Goal: Check status: Check status

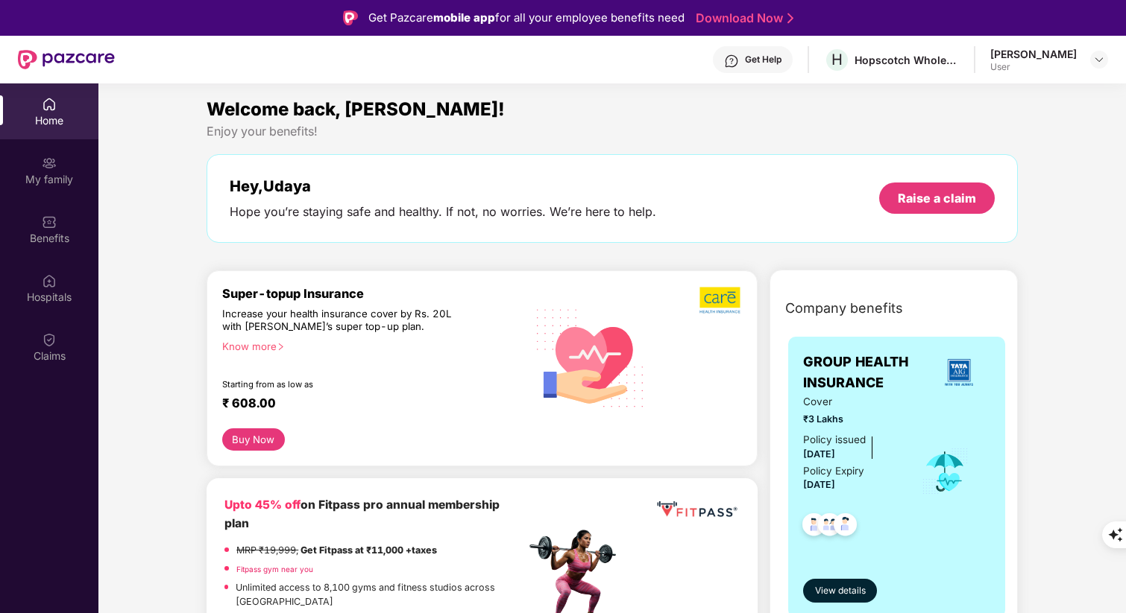
click at [47, 331] on div at bounding box center [49, 338] width 15 height 15
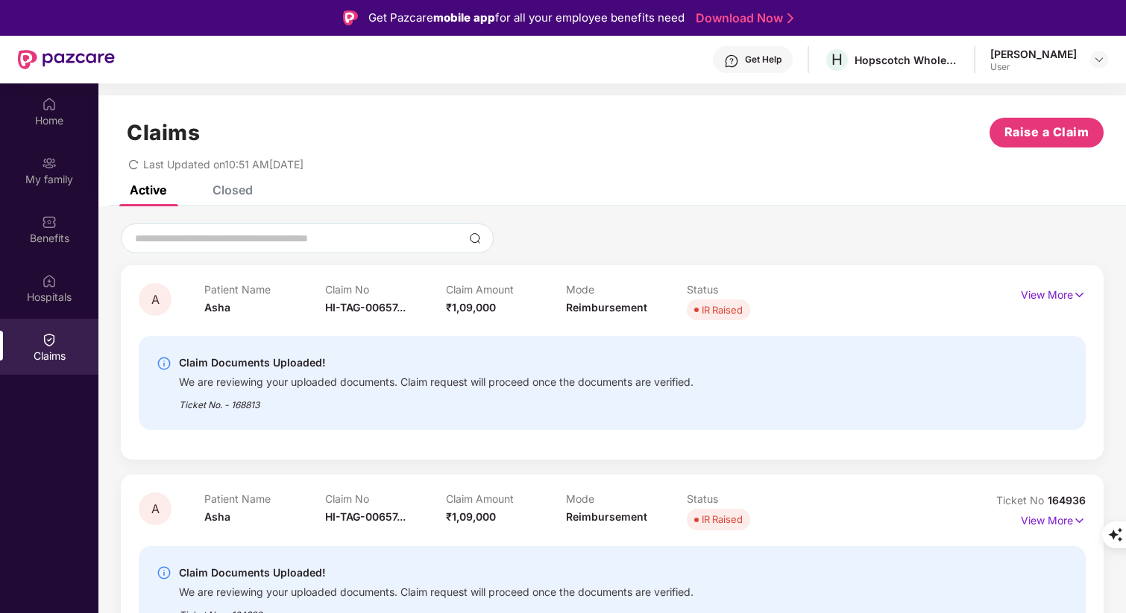
click at [572, 154] on div "Last Updated on 10:51 AM[DATE]" at bounding box center [612, 159] width 982 height 23
click at [622, 168] on div "Last Updated on 10:51 AM[DATE]" at bounding box center [612, 159] width 982 height 23
click at [699, 194] on div "Active Closed" at bounding box center [611, 196] width 1027 height 21
click at [742, 206] on div "Active Closed" at bounding box center [611, 196] width 1027 height 21
click at [679, 225] on div at bounding box center [612, 239] width 982 height 30
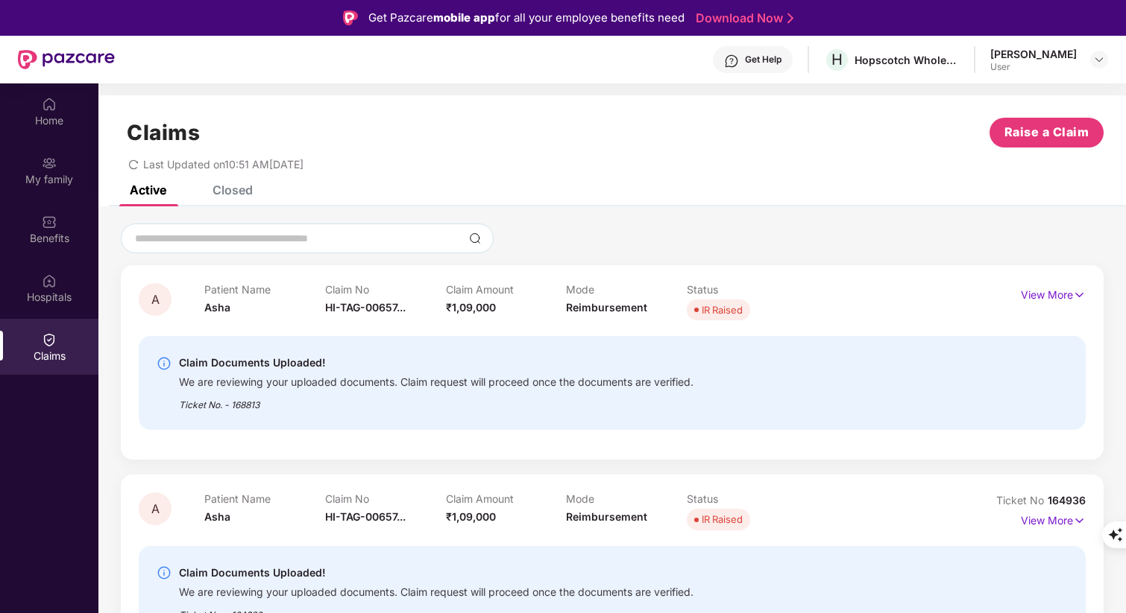
click at [498, 411] on div "Ticket No. - 168813" at bounding box center [436, 400] width 514 height 23
click at [546, 402] on div "Ticket No. - 168813" at bounding box center [436, 400] width 514 height 23
click at [596, 388] on div "We are reviewing your uploaded documents. Claim request will proceed once the d…" at bounding box center [436, 380] width 514 height 17
click at [629, 385] on div "We are reviewing your uploaded documents. Claim request will proceed once the d…" at bounding box center [436, 380] width 514 height 17
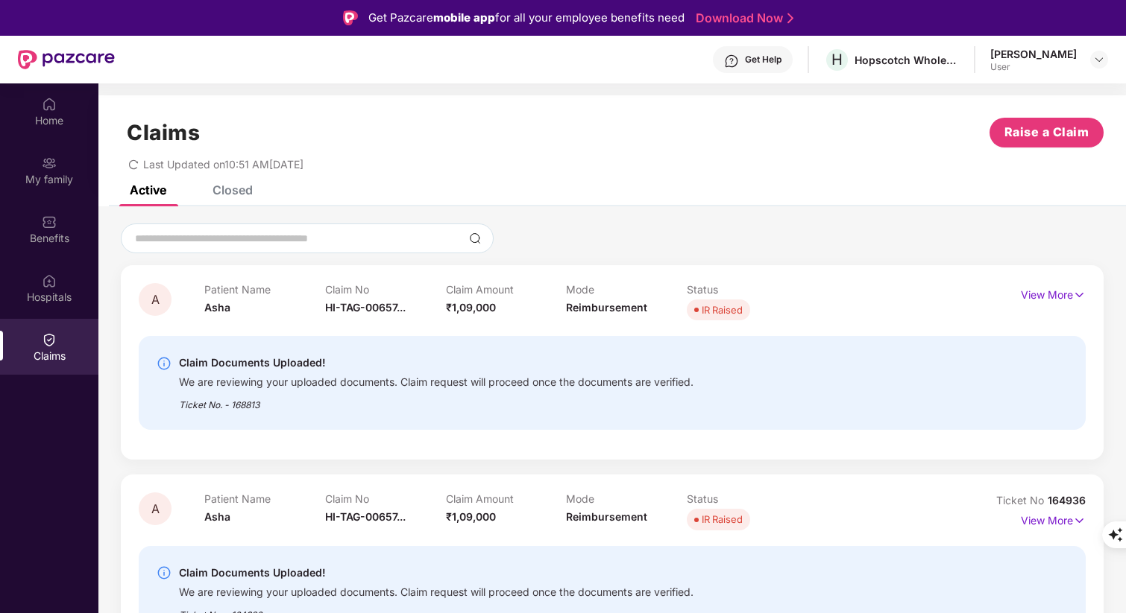
click at [515, 402] on div "Ticket No. - 168813" at bounding box center [436, 400] width 514 height 23
click at [356, 417] on div "Claim Documents Uploaded! We are reviewing your uploaded documents. Claim reque…" at bounding box center [612, 383] width 947 height 94
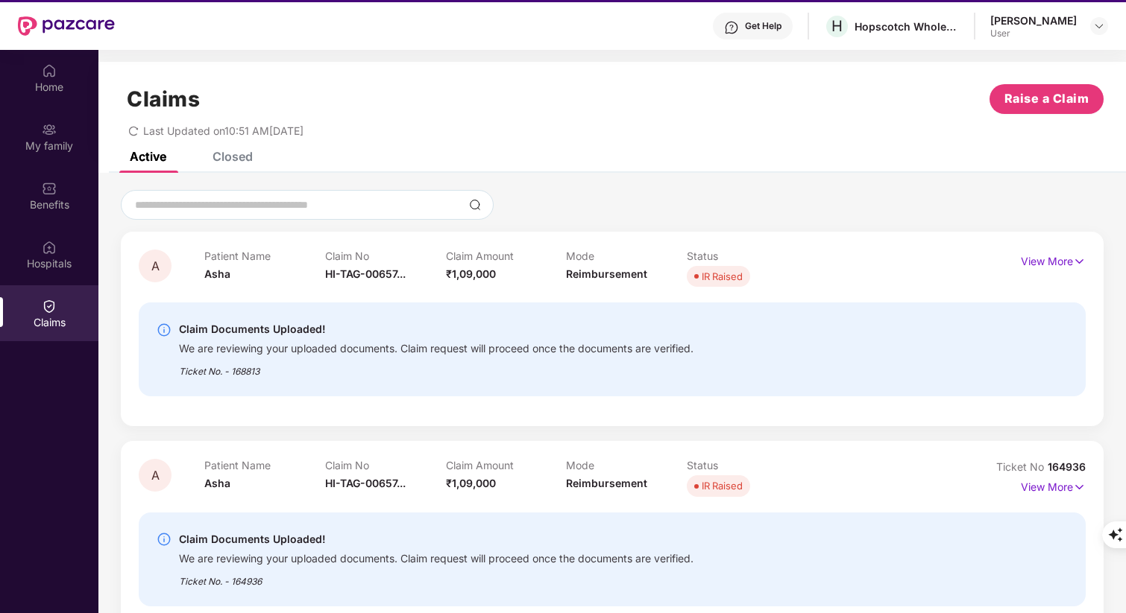
scroll to position [83, 0]
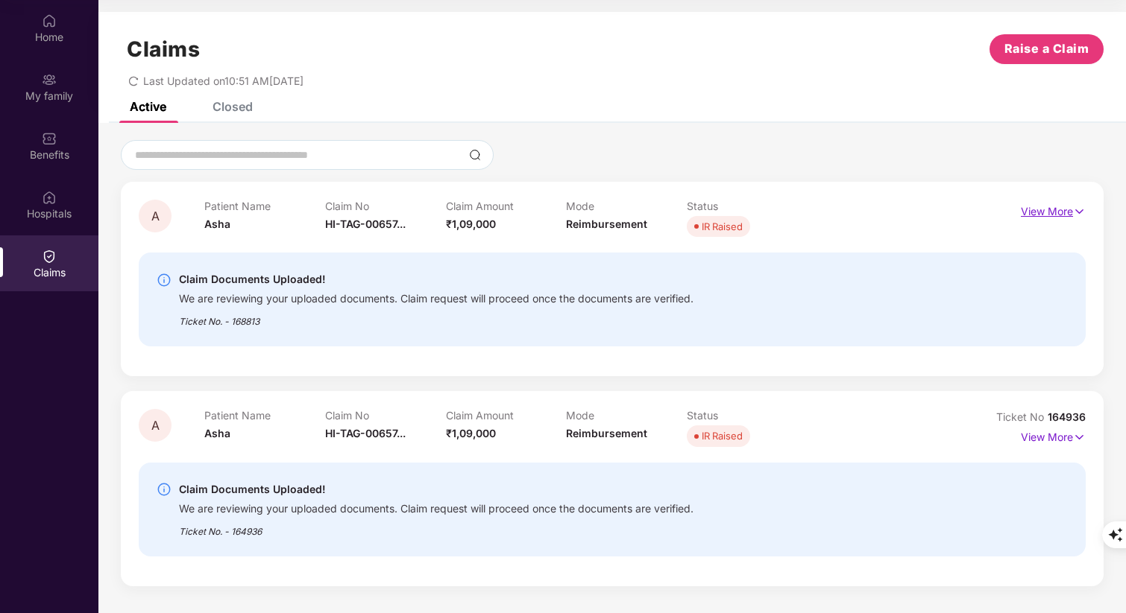
click at [1077, 208] on img at bounding box center [1079, 211] width 13 height 16
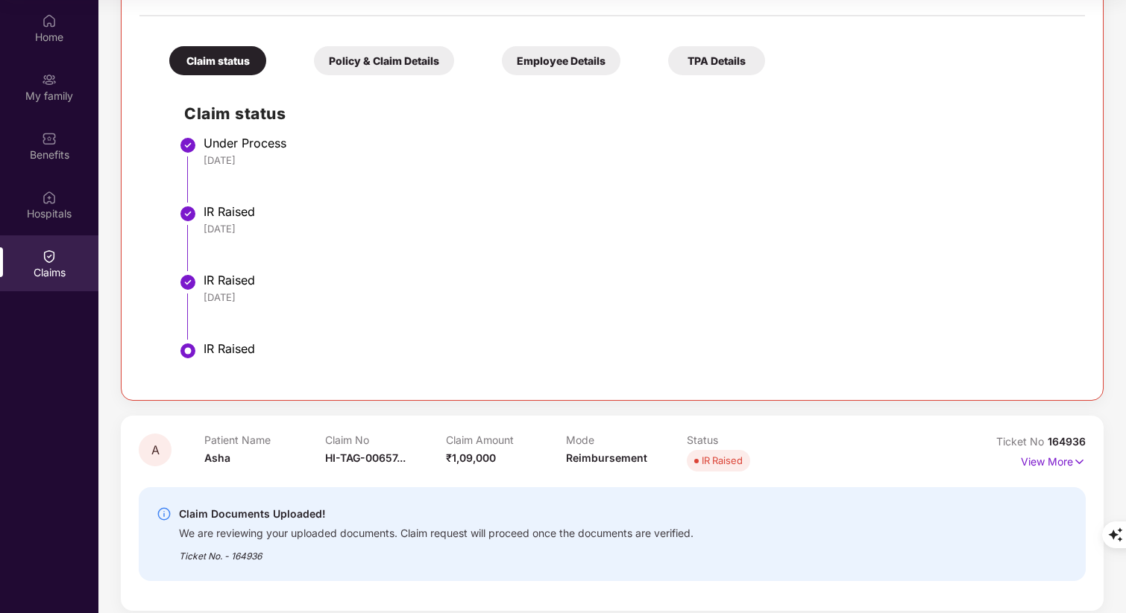
scroll to position [427, 0]
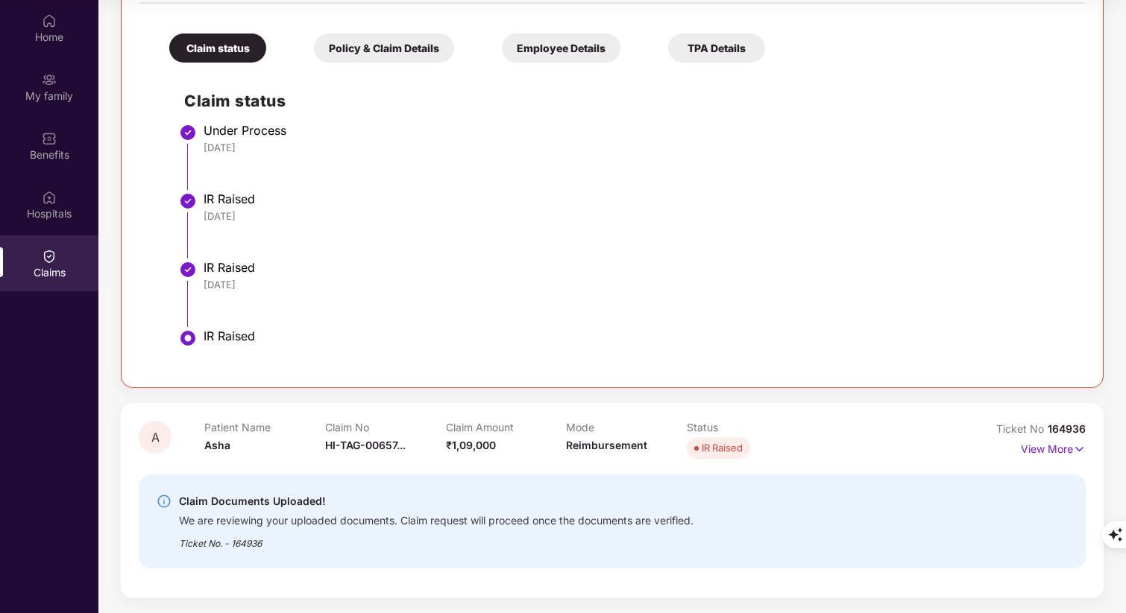
click at [312, 281] on div "02 Sep 2025" at bounding box center [636, 284] width 866 height 13
click at [300, 274] on div "IR Raised" at bounding box center [636, 267] width 866 height 15
click at [259, 271] on div "IR Raised" at bounding box center [636, 267] width 866 height 15
click at [288, 283] on div "02 Sep 2025" at bounding box center [636, 284] width 866 height 13
click at [280, 262] on div "IR Raised" at bounding box center [636, 267] width 866 height 15
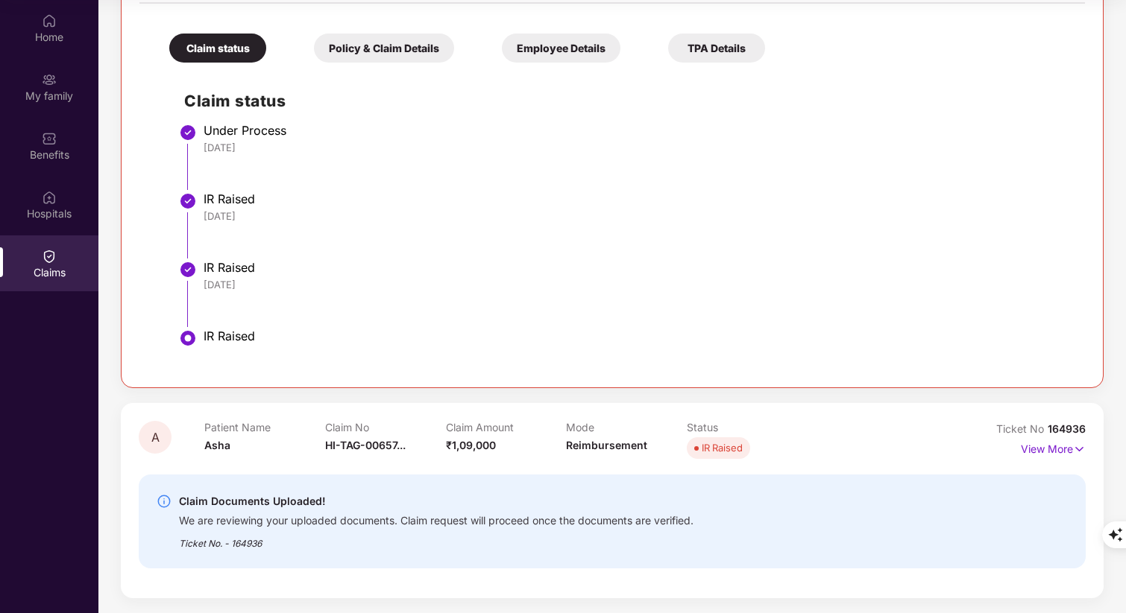
click at [284, 234] on li "IR Raised 29 Aug 2025" at bounding box center [626, 231] width 885 height 69
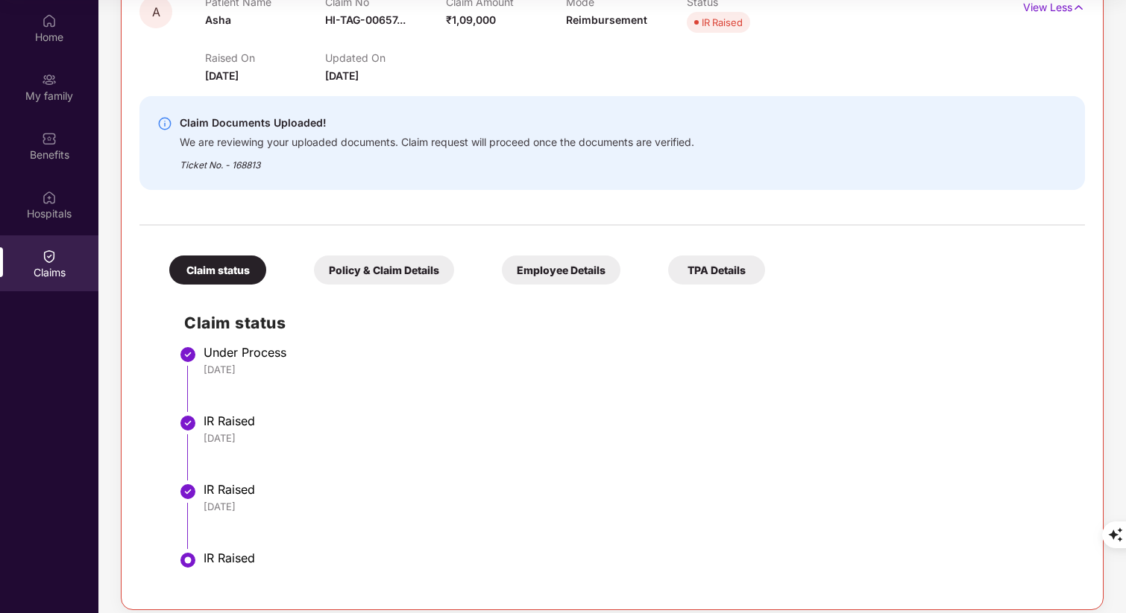
scroll to position [0, 0]
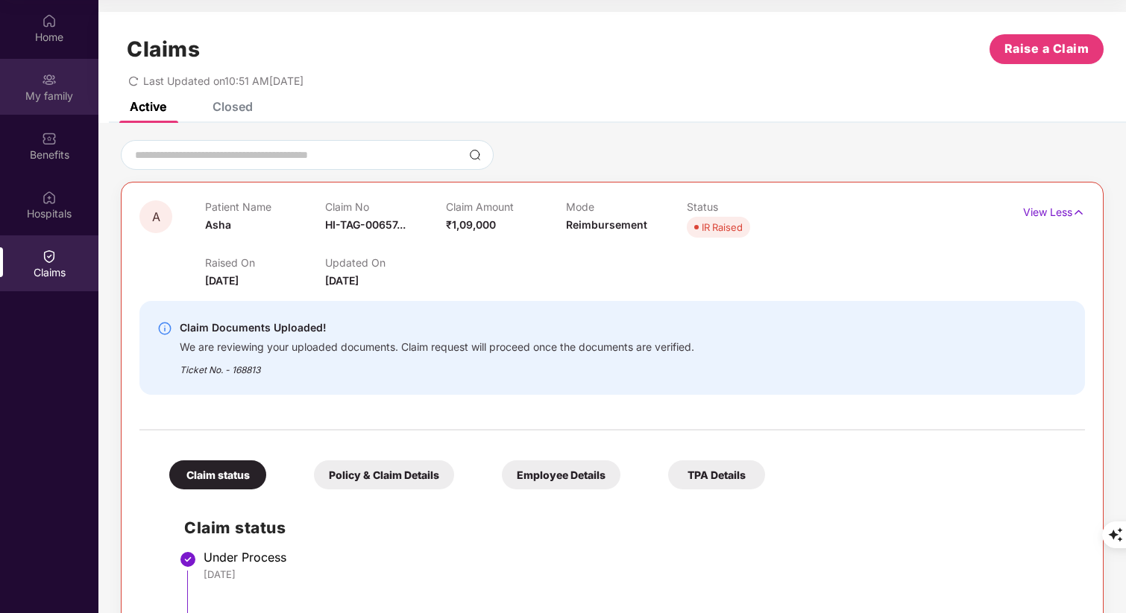
click at [66, 98] on div "My family" at bounding box center [49, 96] width 98 height 15
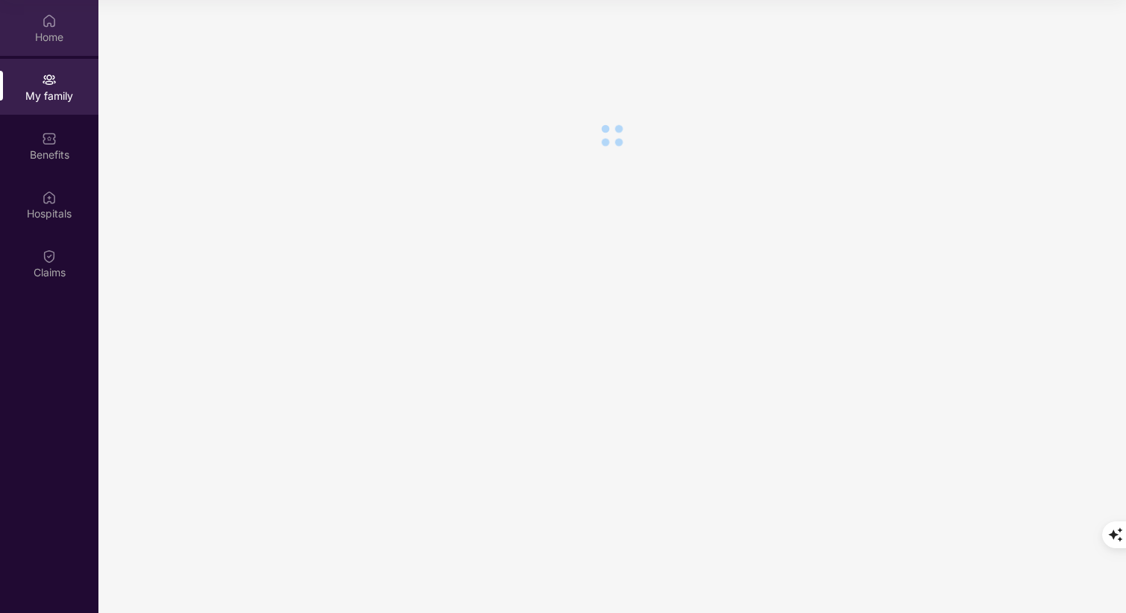
click at [49, 27] on img at bounding box center [49, 20] width 15 height 15
